Goal: Use online tool/utility: Utilize a website feature to perform a specific function

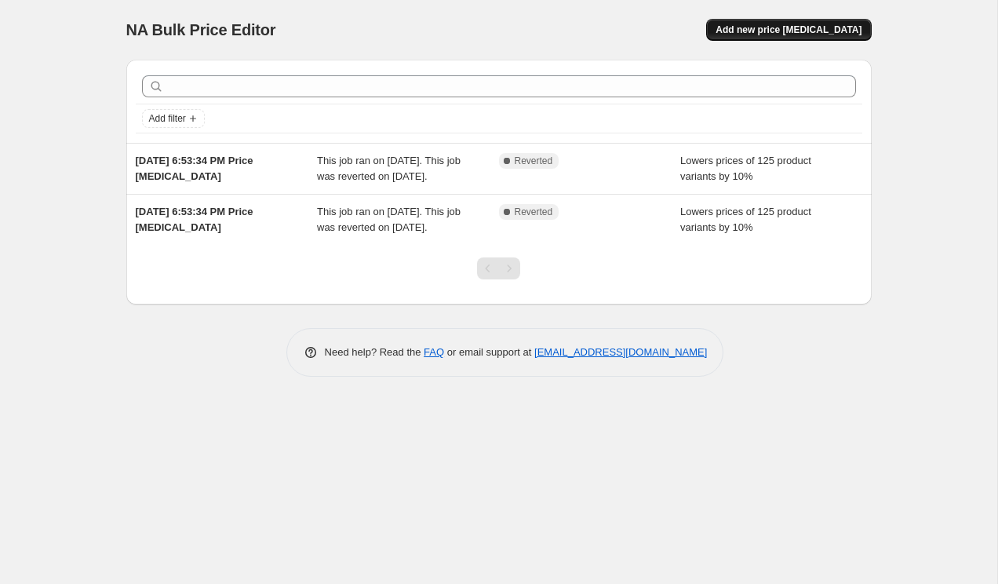
click at [778, 27] on span "Add new price [MEDICAL_DATA]" at bounding box center [788, 30] width 146 height 13
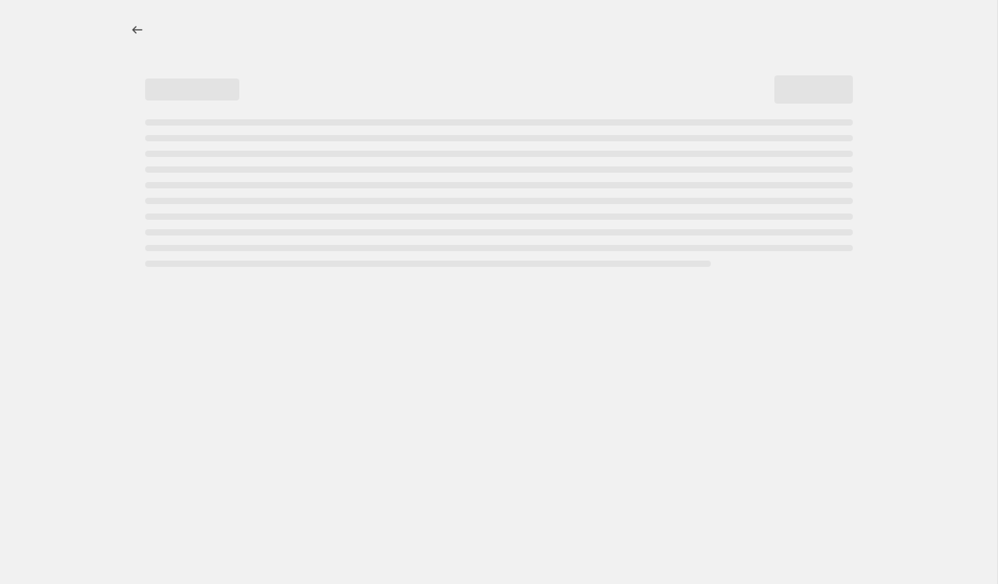
select select "percentage"
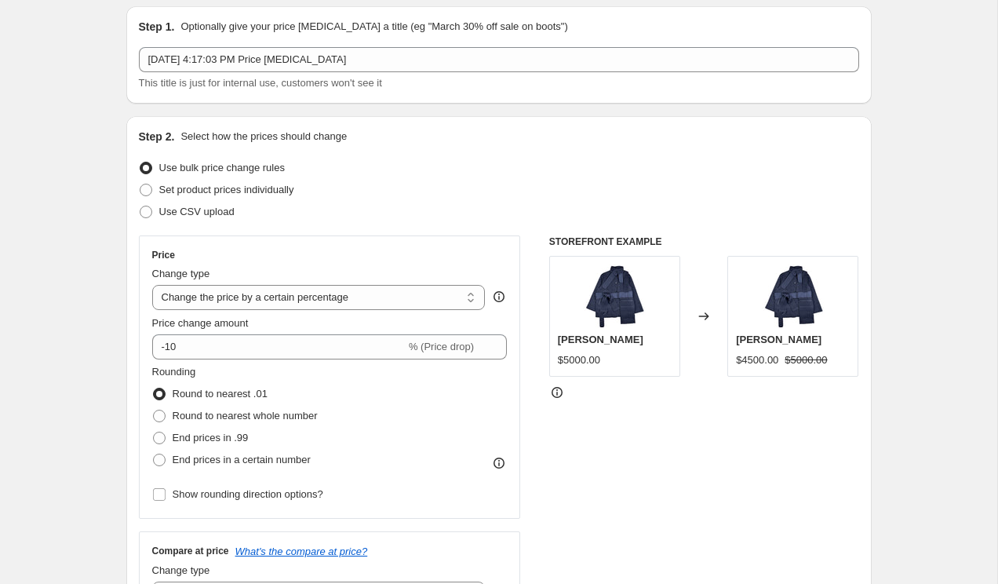
scroll to position [82, 0]
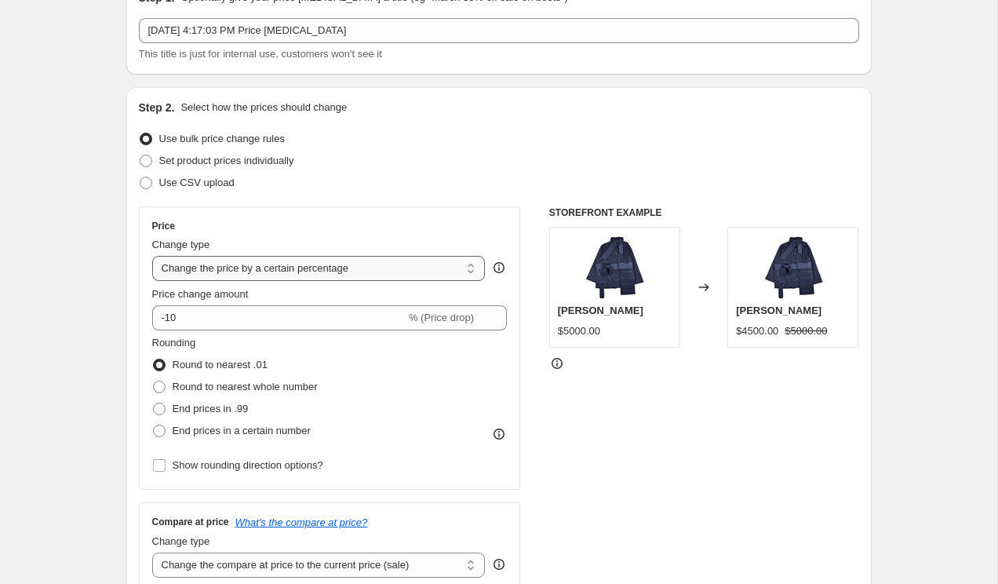
click at [242, 267] on select "Change the price to a certain amount Change the price by a certain amount Chang…" at bounding box center [318, 268] width 333 height 25
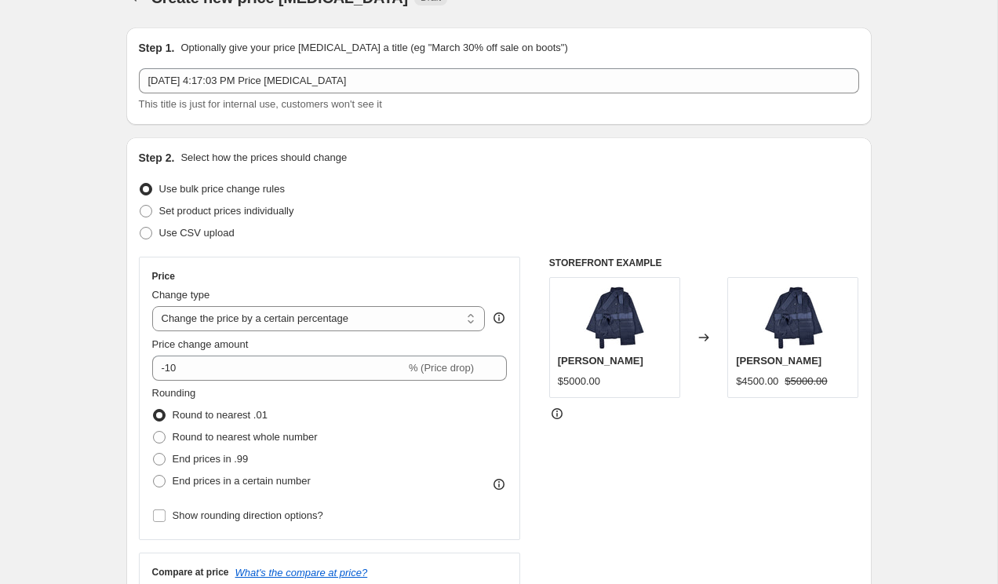
scroll to position [9, 0]
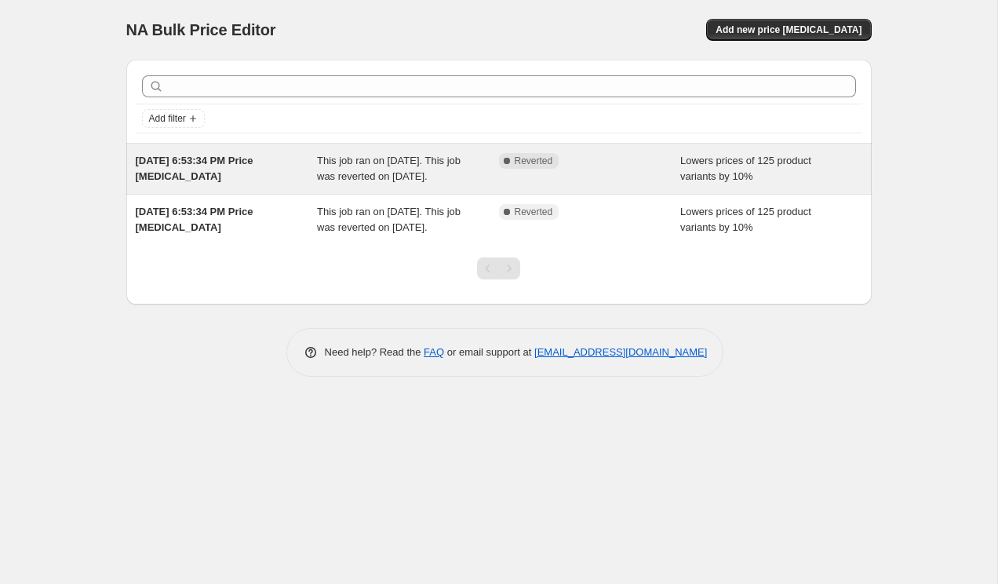
click at [649, 169] on div "Complete Reverted" at bounding box center [590, 168] width 182 height 31
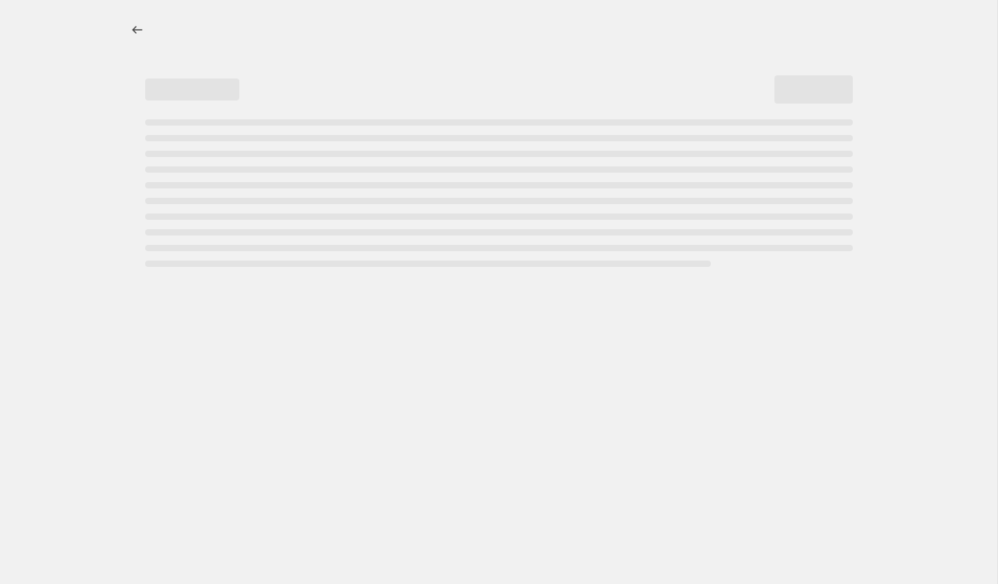
select select "percentage"
select select "collection"
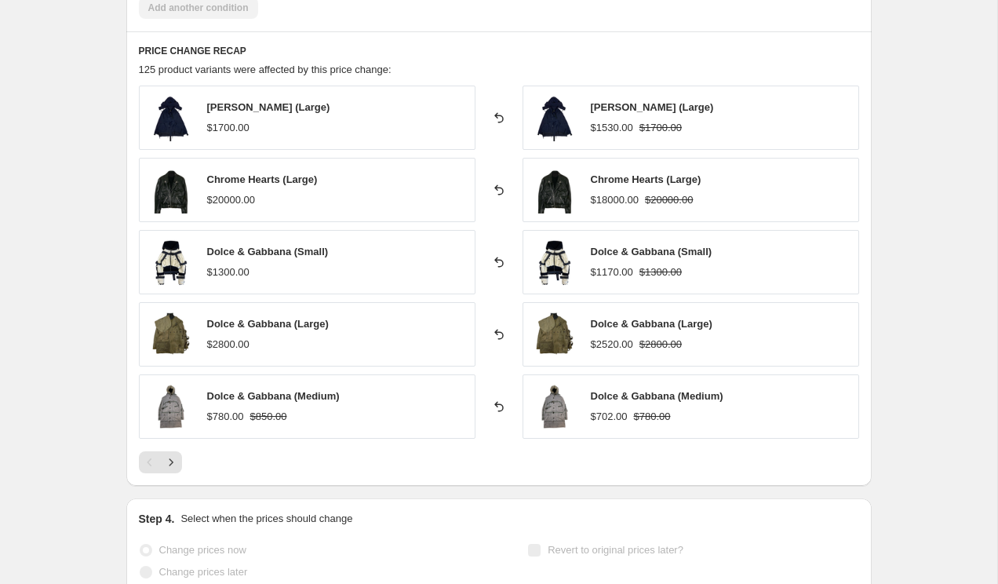
scroll to position [1230, 0]
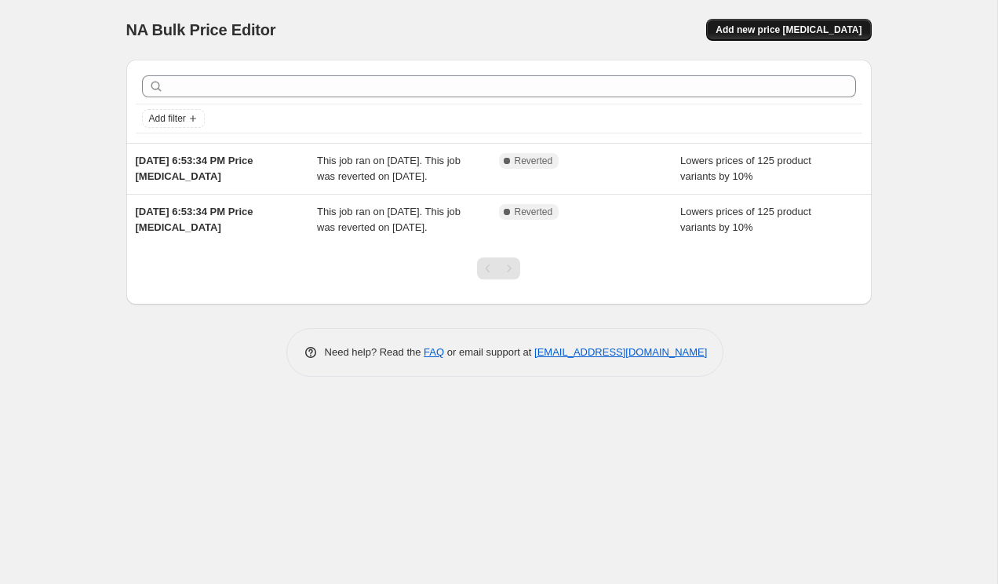
click at [782, 35] on span "Add new price [MEDICAL_DATA]" at bounding box center [788, 30] width 146 height 13
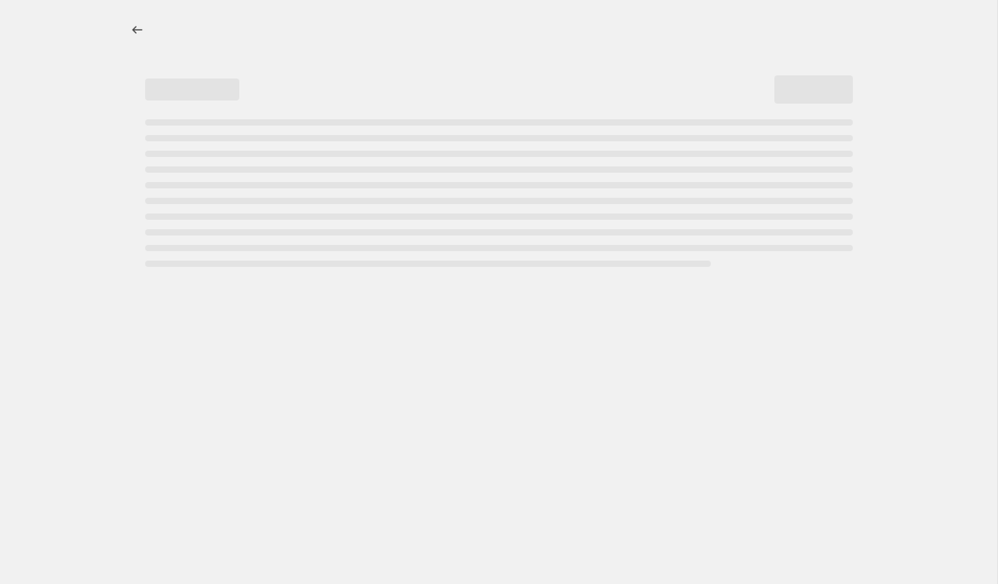
select select "percentage"
